Goal: Task Accomplishment & Management: Manage account settings

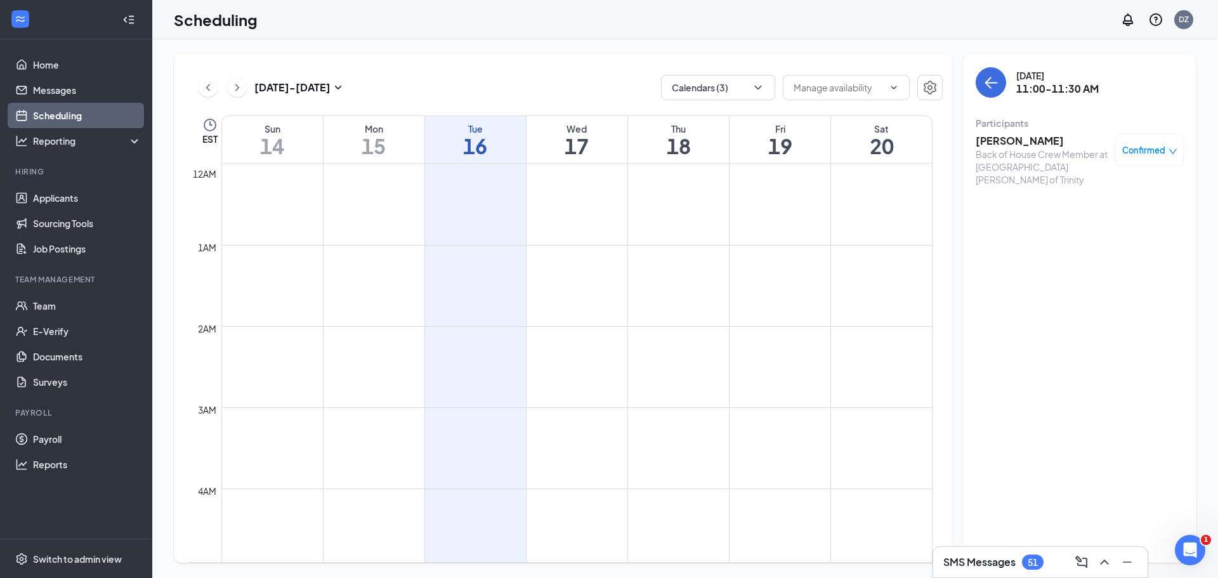
scroll to position [687, 0]
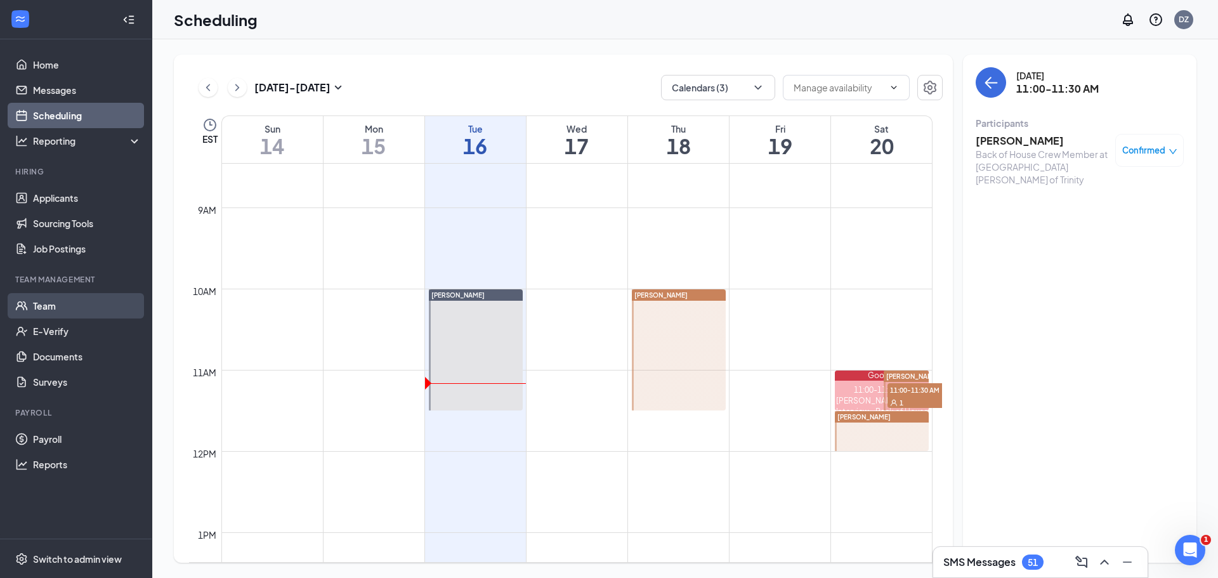
click at [54, 310] on link "Team" at bounding box center [87, 305] width 108 height 25
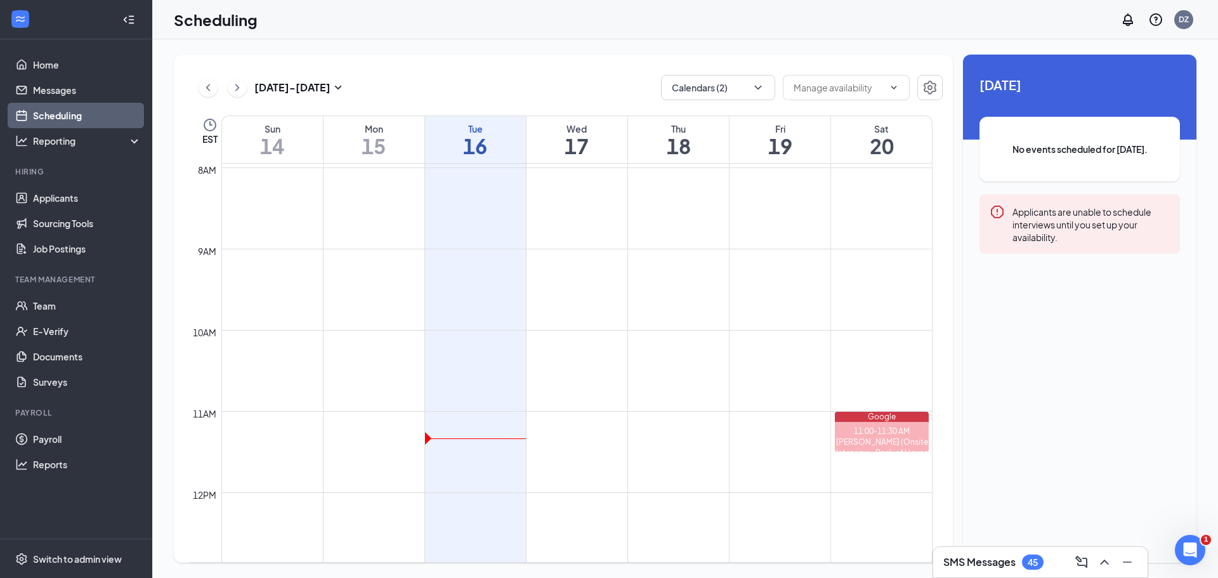
scroll to position [624, 0]
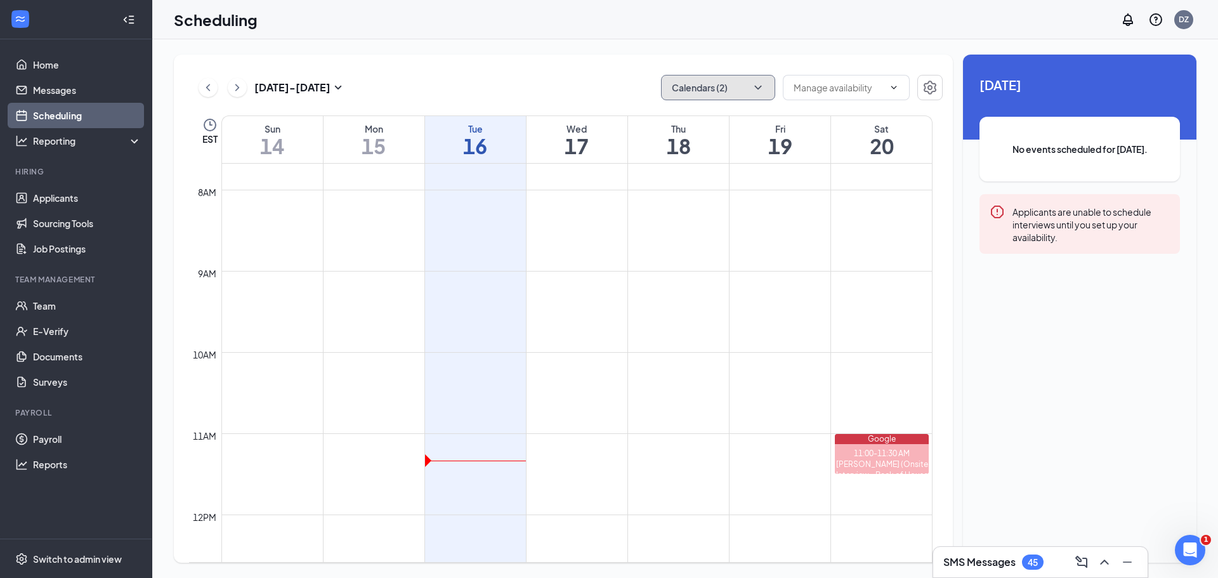
click at [754, 82] on icon "ChevronDown" at bounding box center [758, 87] width 13 height 13
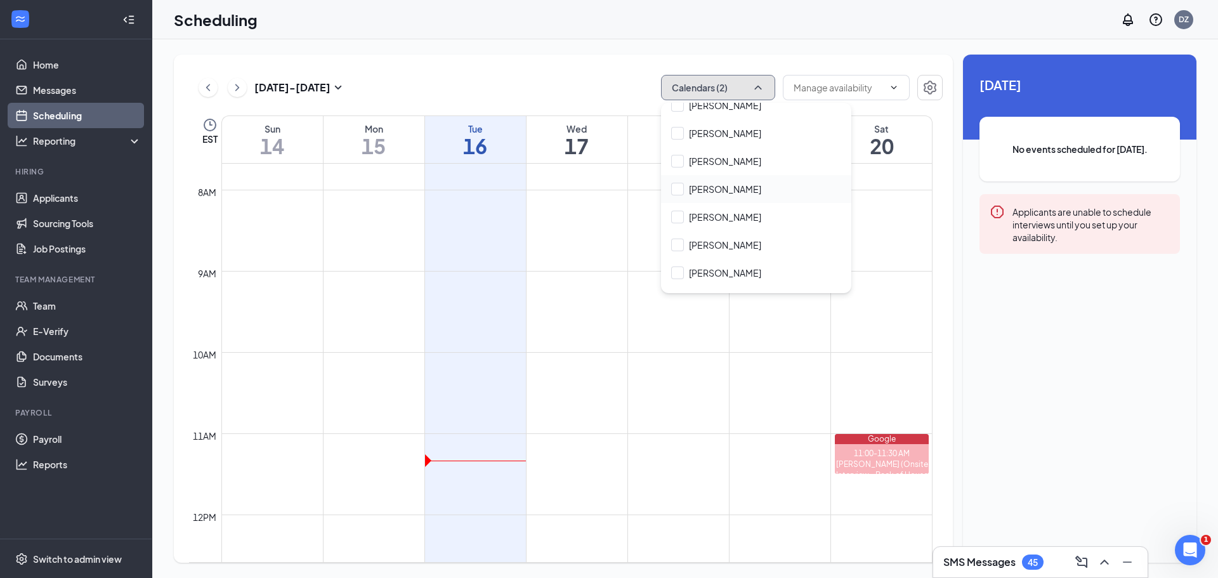
scroll to position [254, 0]
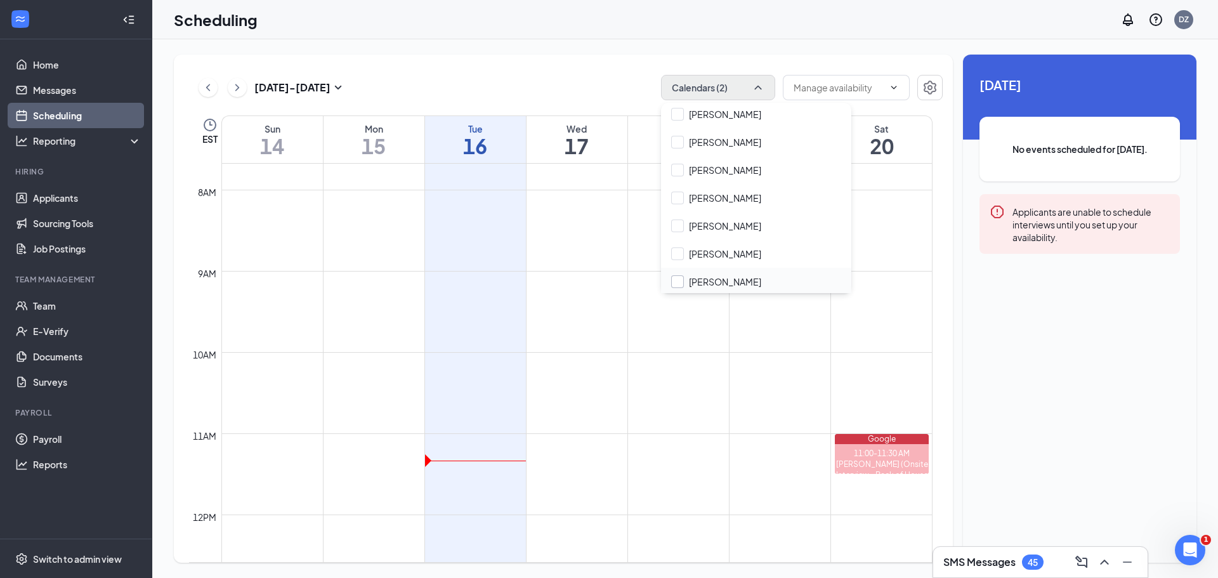
click at [678, 280] on input "[PERSON_NAME]" at bounding box center [716, 281] width 90 height 13
checkbox input "true"
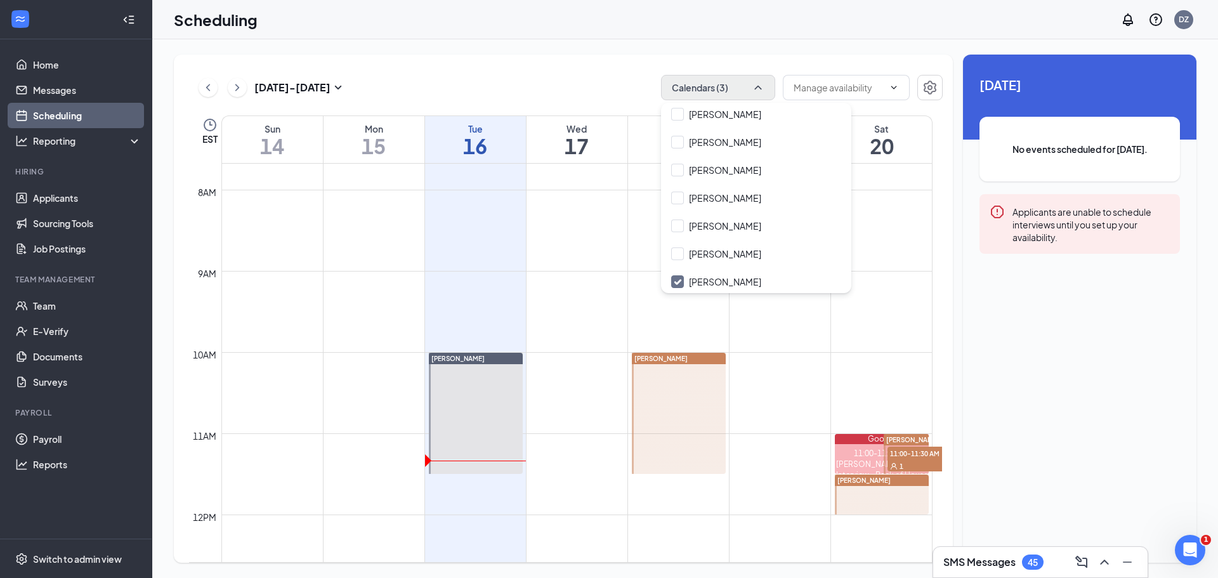
click at [614, 69] on div "[DATE] - [DATE] Calendars (3) EST Sun 14 Mon 15 Tue 16 Wed 17 Thu 18 Fri 19 Sat…" at bounding box center [563, 309] width 779 height 508
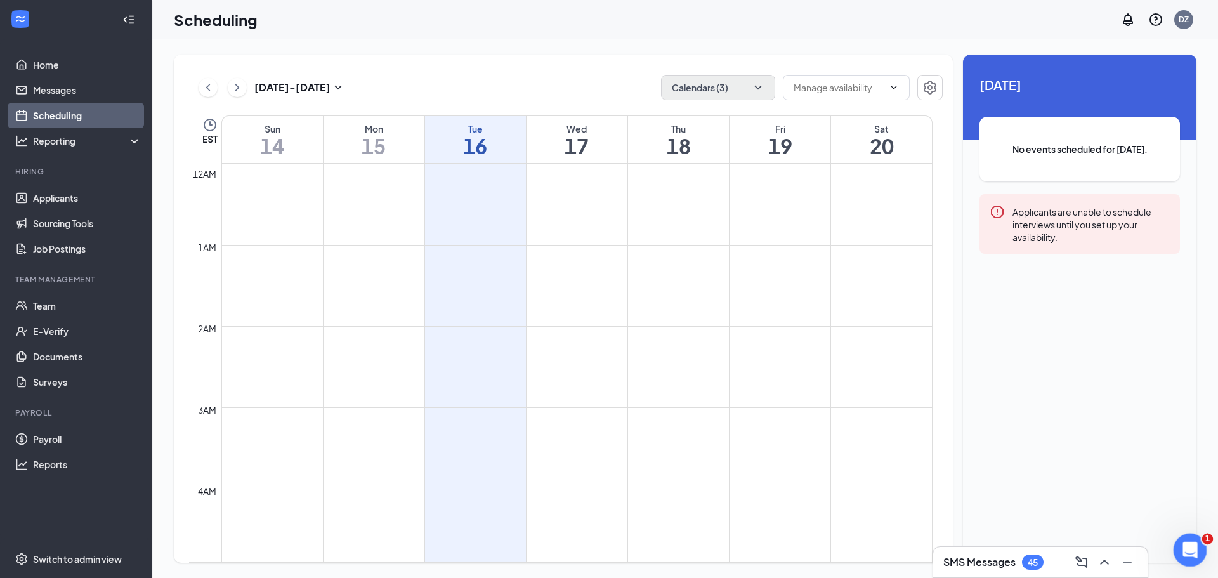
click at [1194, 550] on icon "Open Intercom Messenger" at bounding box center [1188, 548] width 21 height 21
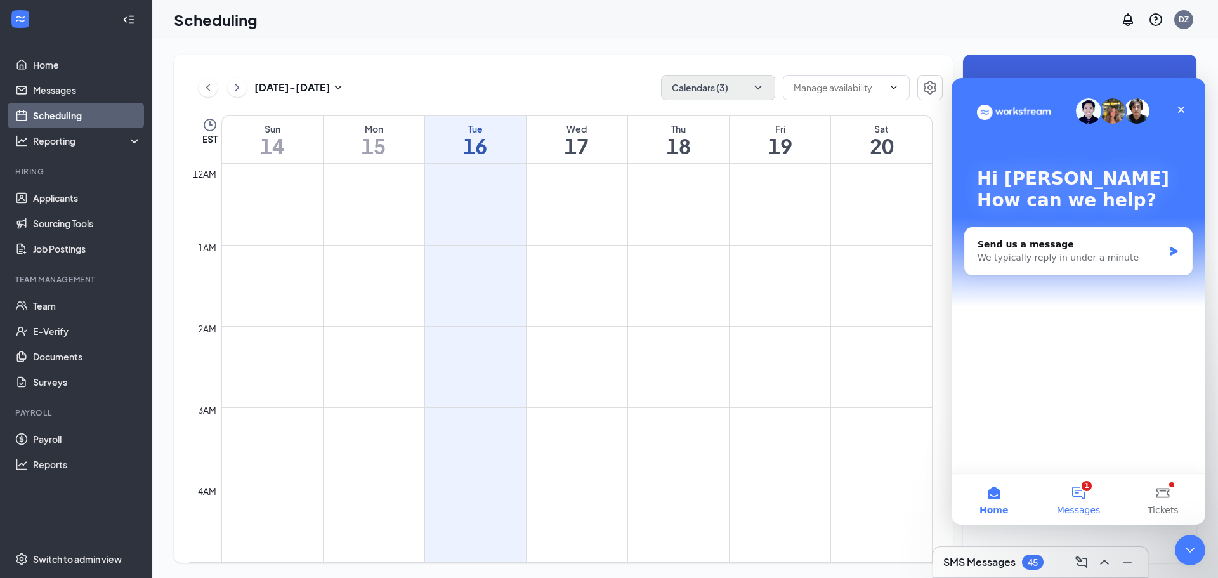
click at [1080, 496] on button "1 Messages" at bounding box center [1078, 499] width 84 height 51
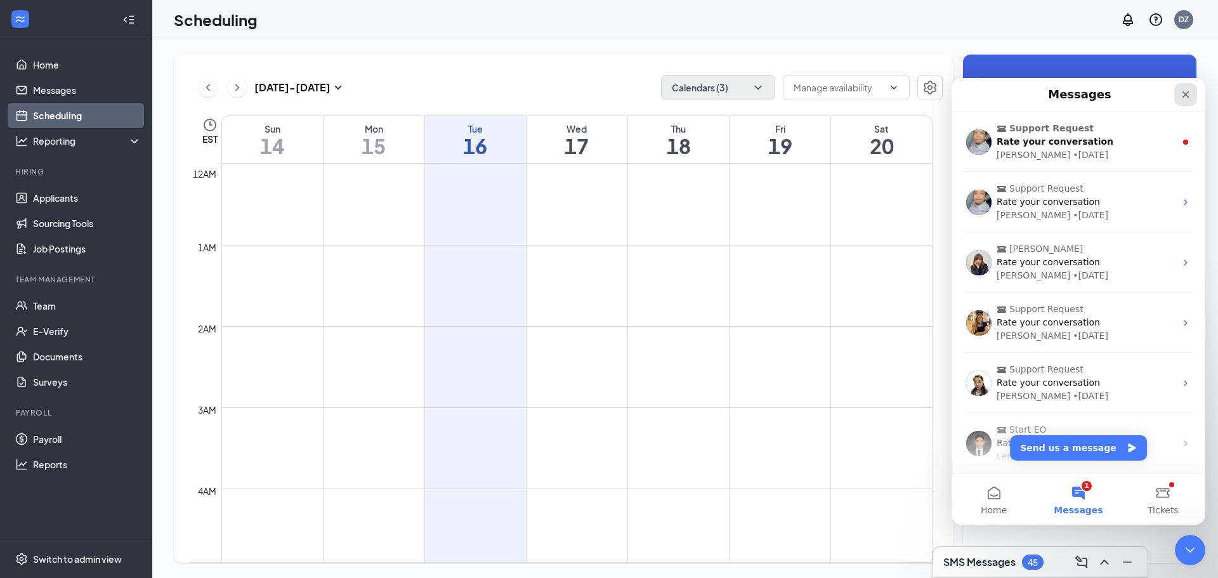
click at [1187, 95] on icon "Close" at bounding box center [1186, 94] width 10 height 10
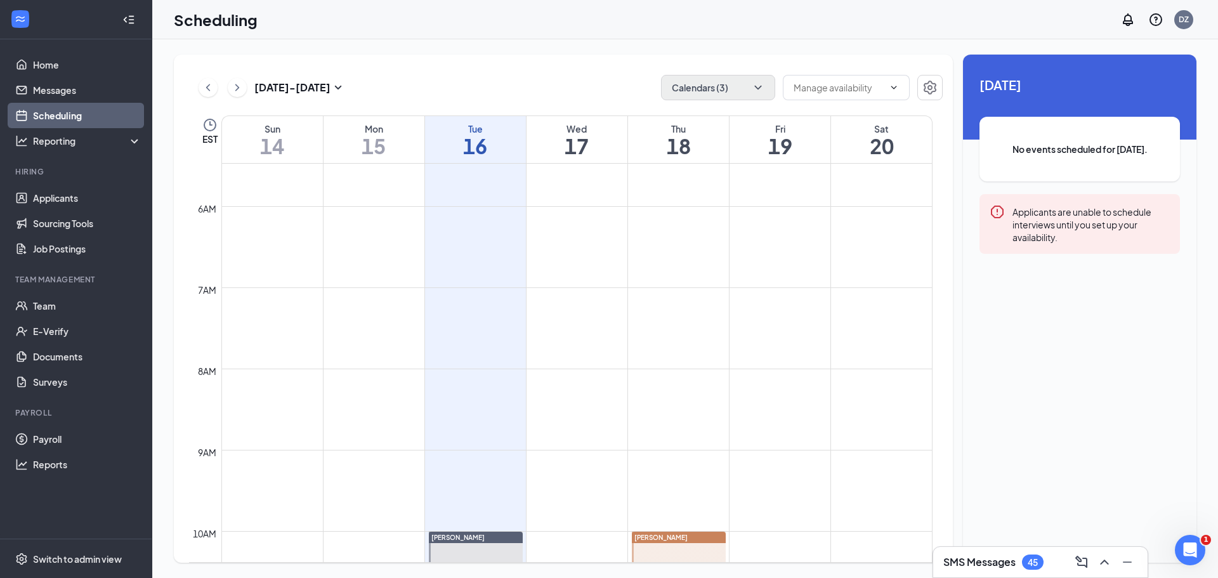
scroll to position [444, 0]
click at [50, 199] on link "Applicants" at bounding box center [87, 197] width 108 height 25
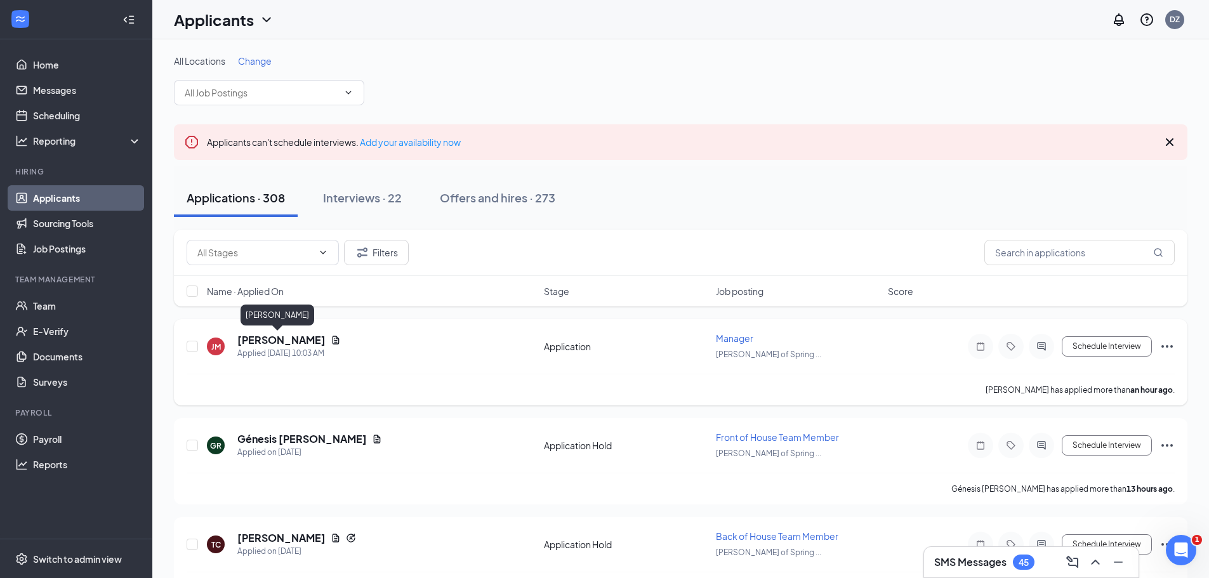
click at [280, 343] on h5 "Jorge Molina" at bounding box center [281, 340] width 88 height 14
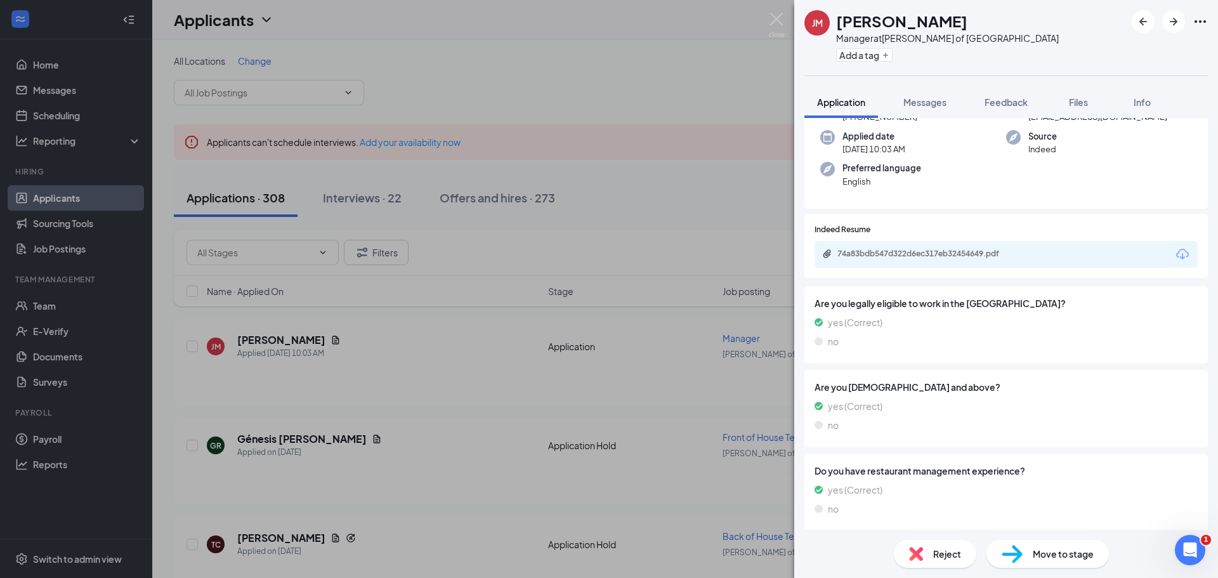
scroll to position [95, 0]
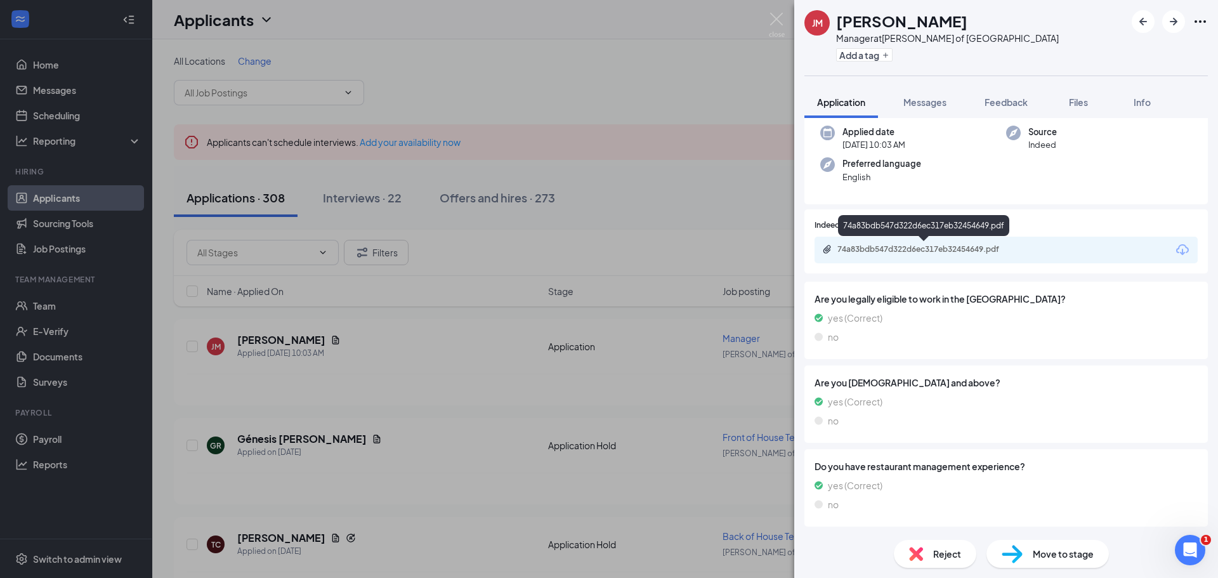
click at [901, 246] on div "74a83bdb547d322d6ec317eb32454649.pdf" at bounding box center [926, 249] width 178 height 10
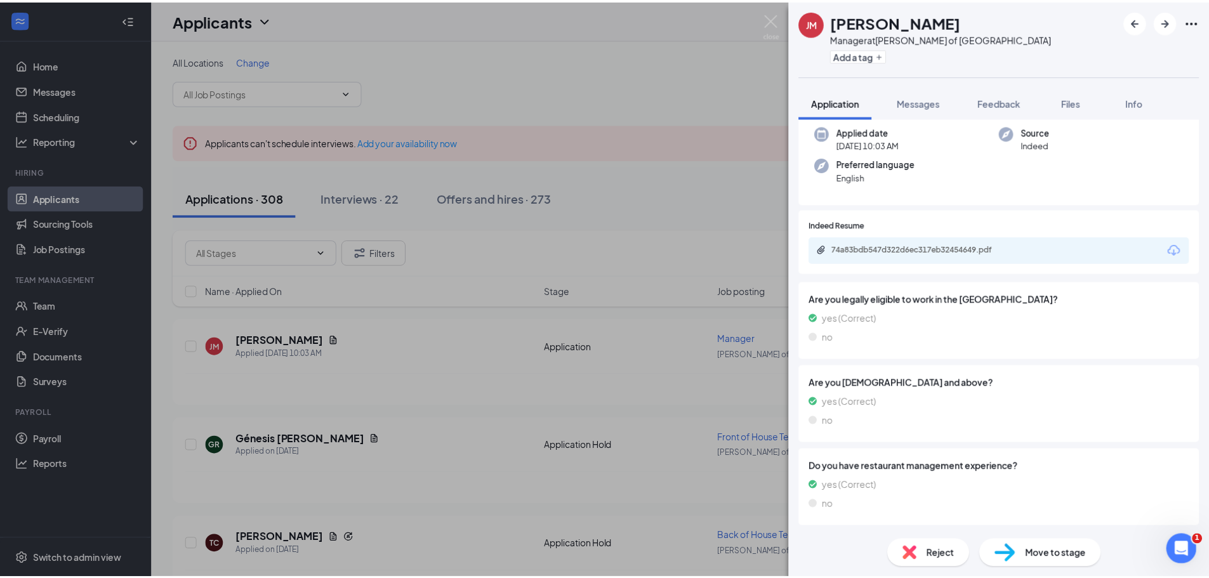
scroll to position [90, 0]
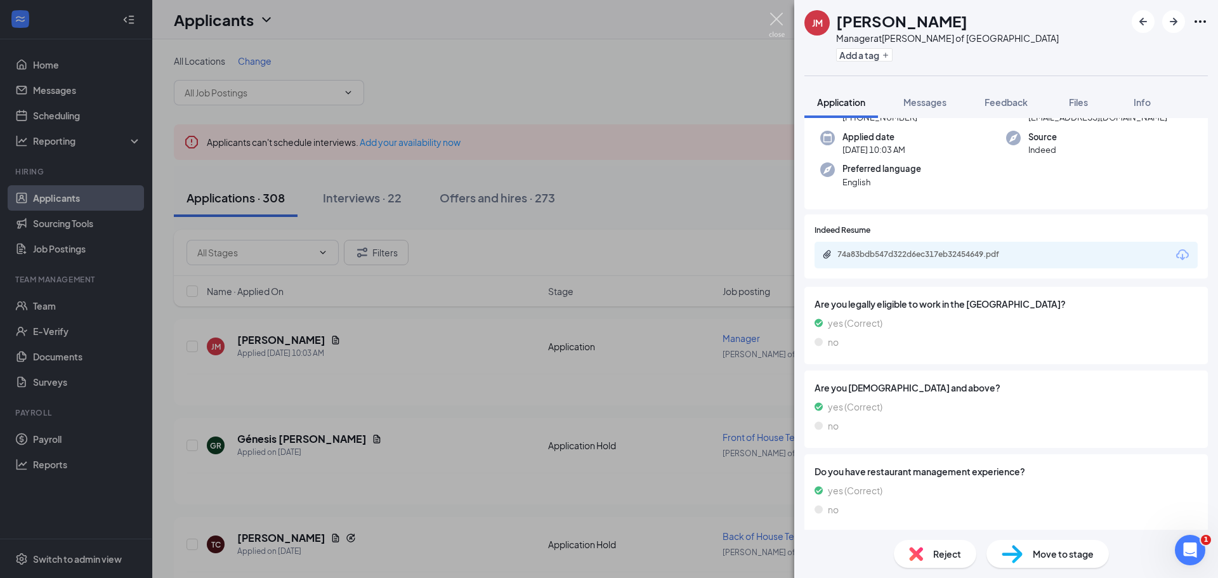
click at [773, 17] on img at bounding box center [777, 25] width 16 height 25
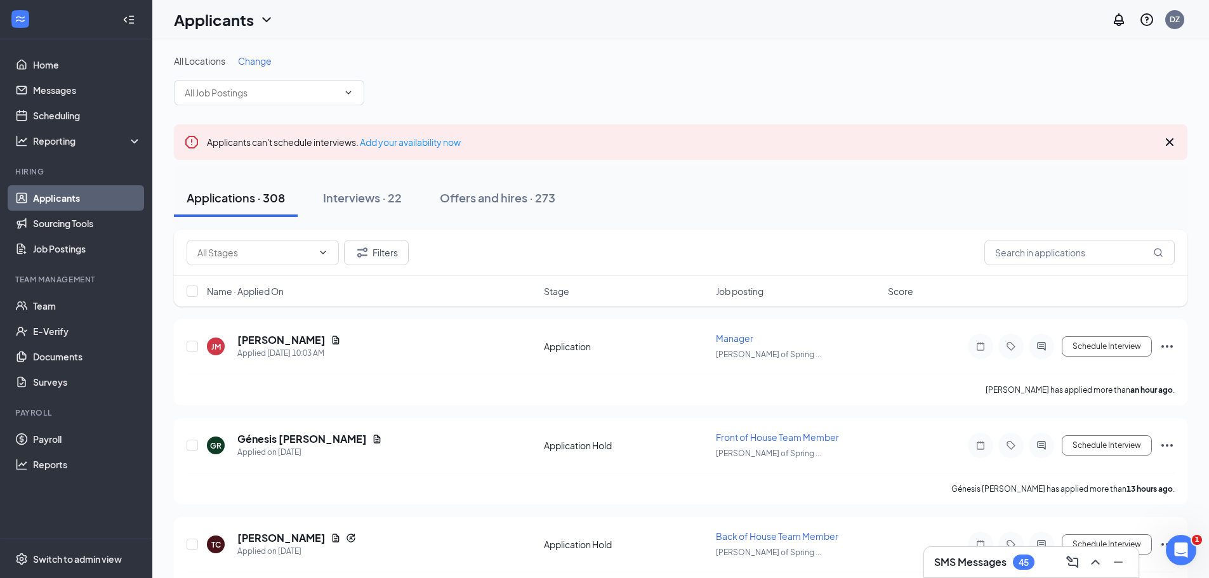
click at [254, 60] on span "Change" at bounding box center [255, 60] width 34 height 11
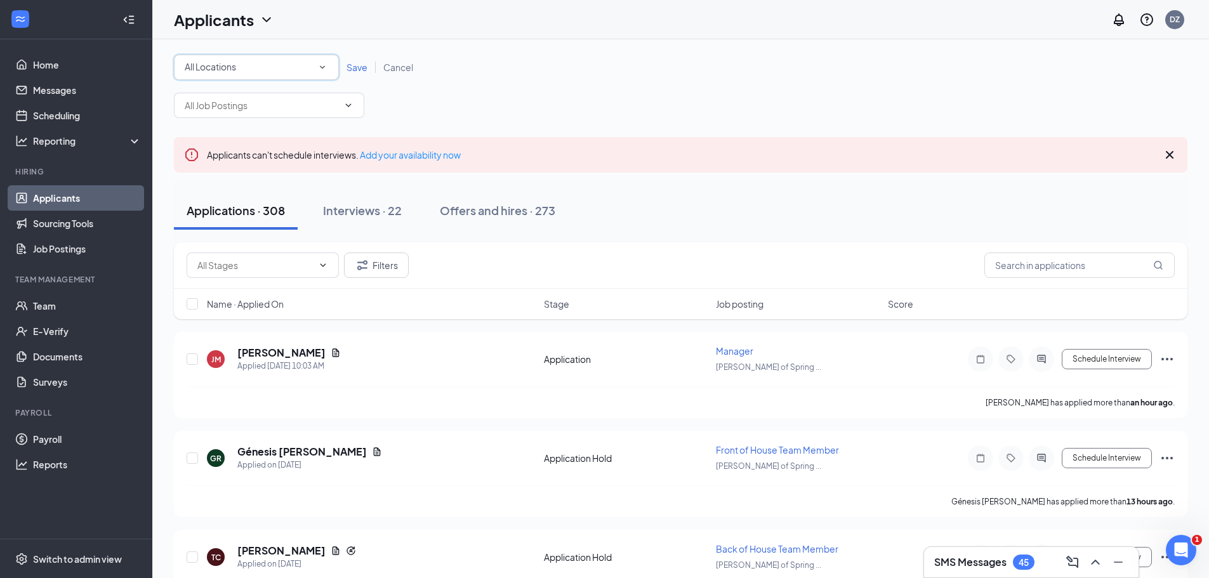
click at [298, 61] on div "All Locations" at bounding box center [256, 67] width 143 height 15
click at [223, 167] on span "Culver's of Trinity" at bounding box center [238, 163] width 108 height 11
click at [355, 67] on span "Save" at bounding box center [356, 67] width 21 height 11
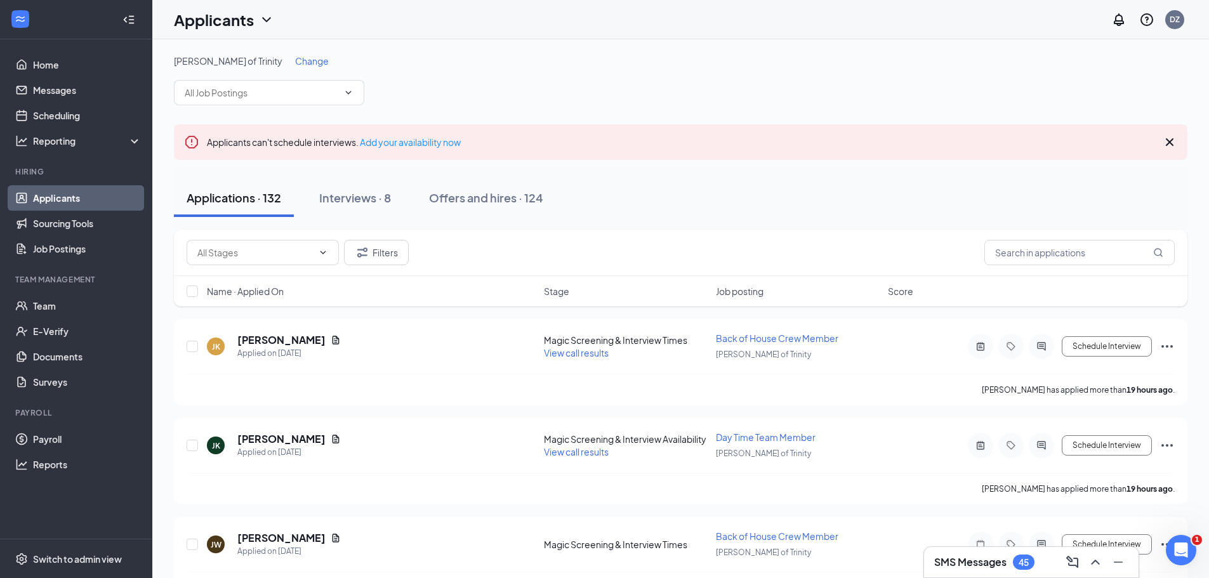
click at [382, 15] on div "Applicants DZ" at bounding box center [680, 19] width 1056 height 39
